Goal: Transaction & Acquisition: Purchase product/service

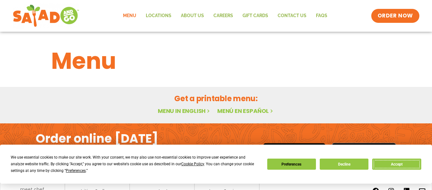
click at [395, 160] on button "Accept" at bounding box center [397, 163] width 49 height 11
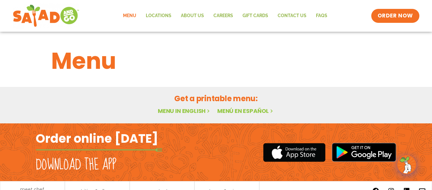
click at [130, 18] on link "Menu" at bounding box center [129, 16] width 23 height 15
click at [60, 12] on img at bounding box center [46, 15] width 60 height 23
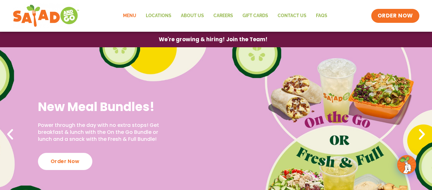
click at [134, 15] on link "Menu" at bounding box center [129, 16] width 23 height 15
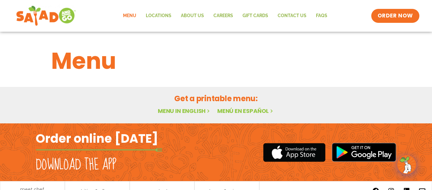
click at [34, 19] on img at bounding box center [46, 15] width 60 height 23
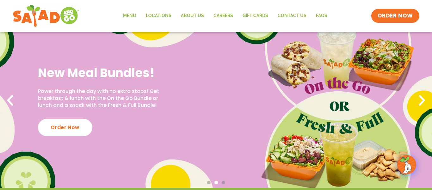
scroll to position [33, 0]
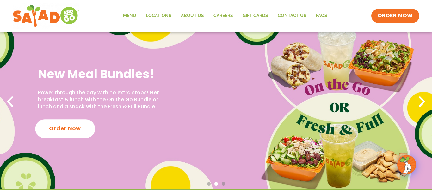
click at [81, 130] on div "Order Now" at bounding box center [65, 128] width 60 height 19
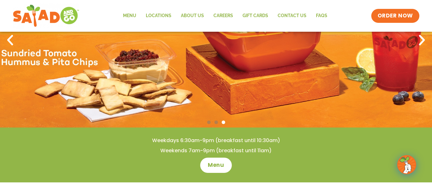
scroll to position [0, 0]
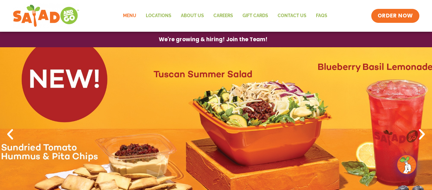
click at [126, 15] on link "Menu" at bounding box center [129, 16] width 23 height 15
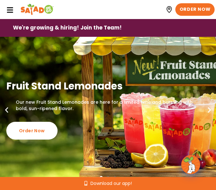
click at [200, 4] on link "ORDER NOW" at bounding box center [195, 9] width 40 height 13
